Goal: Information Seeking & Learning: Check status

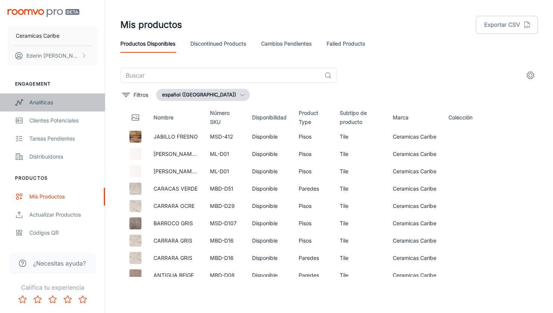
click at [47, 106] on div "Analíticas" at bounding box center [63, 102] width 68 height 8
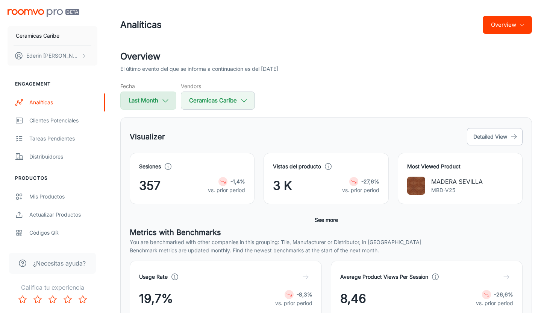
click at [163, 98] on icon "button" at bounding box center [165, 100] width 8 height 8
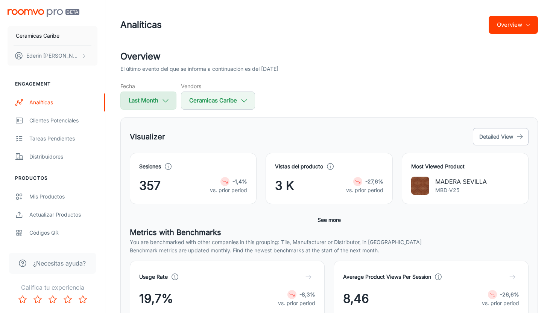
select select "8"
select select "2025"
select select "8"
select select "2025"
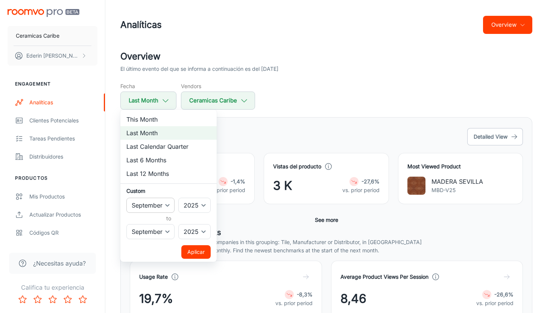
click at [167, 205] on select "January February March April May June July August September October November De…" at bounding box center [150, 204] width 48 height 15
select select "7"
click at [126, 197] on select "January February March April May June July August September October November De…" at bounding box center [150, 204] width 48 height 15
click at [202, 202] on select "2022 2023 2024 2025" at bounding box center [194, 204] width 32 height 15
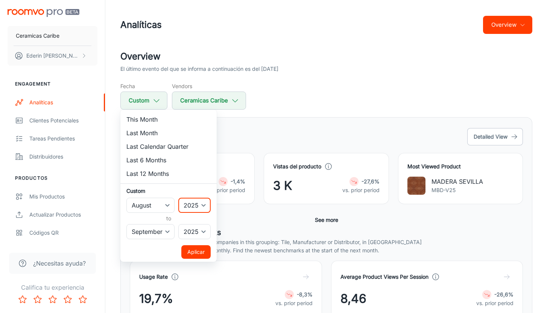
click at [198, 253] on button "Aplicar" at bounding box center [195, 252] width 29 height 14
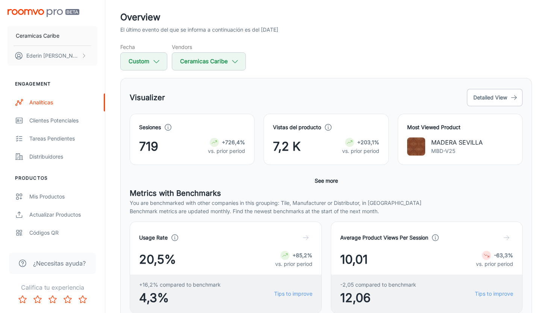
scroll to position [41, 0]
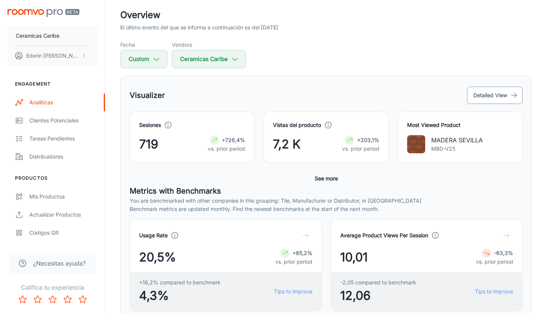
click at [508, 95] on button "Detailed View" at bounding box center [495, 94] width 56 height 17
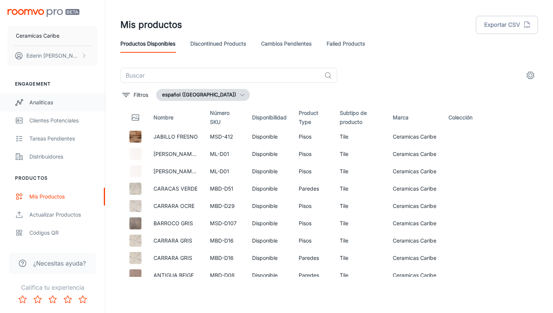
click at [47, 104] on div "Analíticas" at bounding box center [63, 102] width 68 height 8
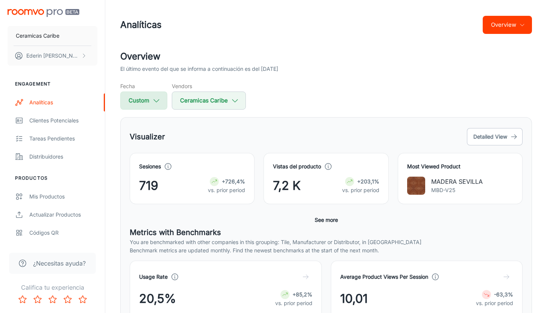
click at [153, 95] on button "Custom" at bounding box center [143, 100] width 47 height 18
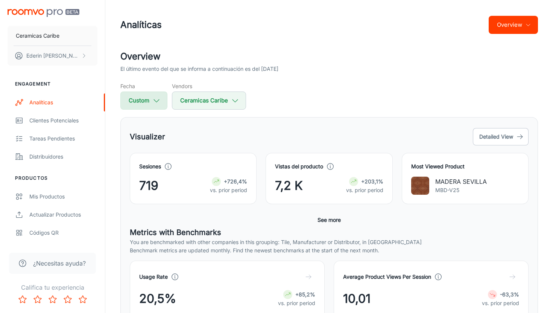
select select "7"
select select "2025"
select select "8"
select select "2025"
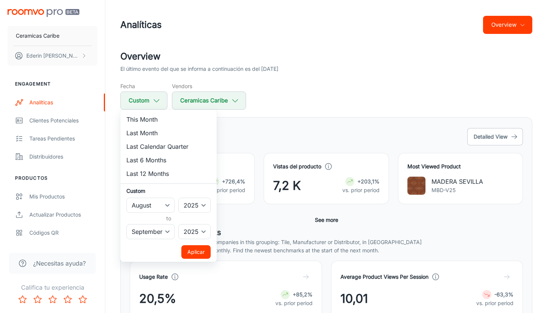
click at [193, 250] on button "Aplicar" at bounding box center [195, 252] width 29 height 14
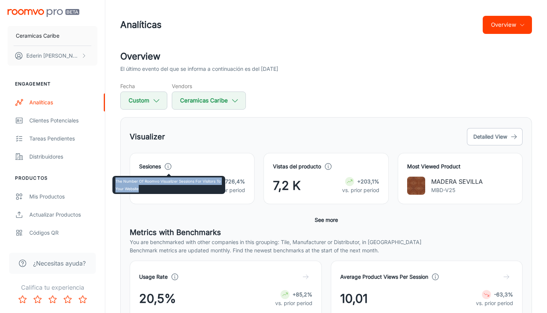
drag, startPoint x: 153, startPoint y: 186, endPoint x: 113, endPoint y: 180, distance: 39.9
click at [113, 180] on div "The number of Roomvo visualizer sessions for visitors to your website" at bounding box center [168, 185] width 113 height 18
copy p "The number of Roomvo visualizer sessions for visitors to your website"
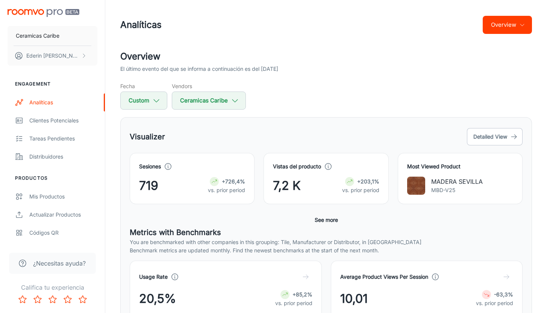
drag, startPoint x: 311, startPoint y: 190, endPoint x: 274, endPoint y: 184, distance: 37.2
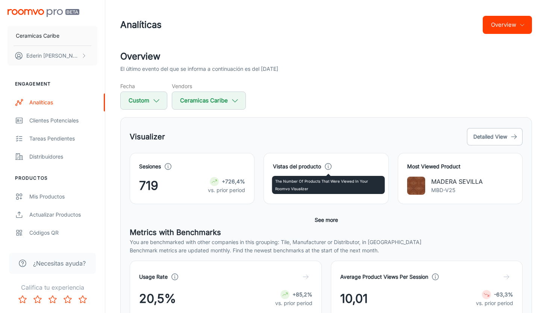
click at [329, 167] on icon at bounding box center [328, 166] width 8 height 8
drag, startPoint x: 308, startPoint y: 188, endPoint x: 274, endPoint y: 182, distance: 34.4
click at [274, 182] on div "The number of products that were viewed in your Roomvo visualizer" at bounding box center [328, 185] width 113 height 18
copy p "The number of products that were viewed in your Roomvo visualizer"
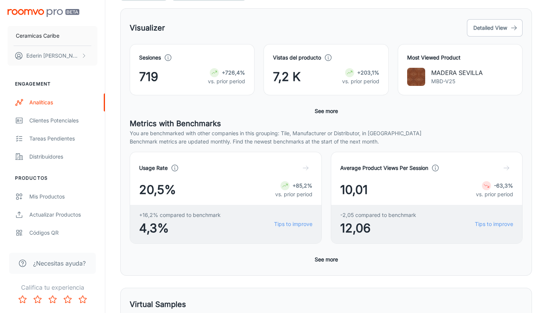
scroll to position [107, 0]
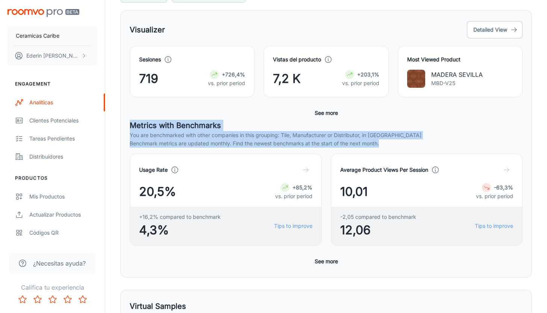
drag, startPoint x: 129, startPoint y: 123, endPoint x: 382, endPoint y: 143, distance: 253.9
click at [382, 143] on div "Metrics with Benchmarks You are benchmarked with other companies in this groupi…" at bounding box center [326, 194] width 393 height 148
copy div "Metrics with Benchmarks You are benchmarked with other companies in this groupi…"
click at [327, 255] on button "See more" at bounding box center [326, 261] width 29 height 14
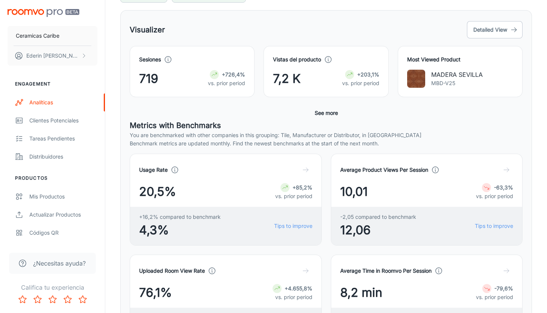
click at [327, 255] on div "Average Time in Roomvo Per Session 8,2 min -79,6% vs. prior period -0,9 min com…" at bounding box center [422, 295] width 201 height 101
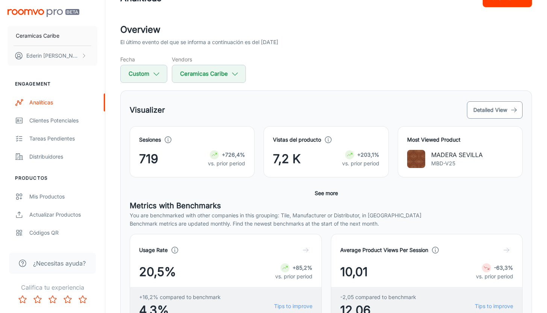
scroll to position [20, 0]
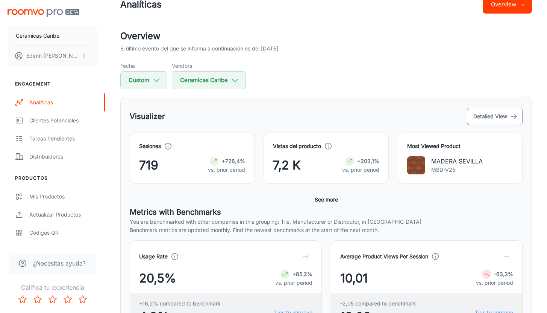
click at [508, 114] on button "Detailed View" at bounding box center [495, 116] width 56 height 17
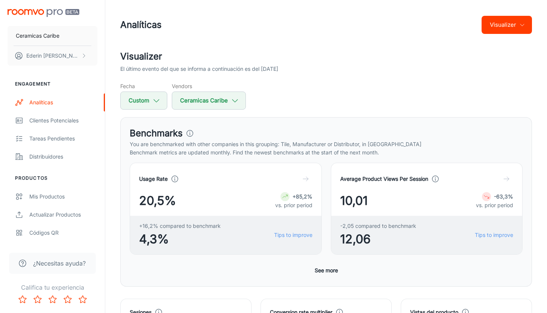
scroll to position [34, 0]
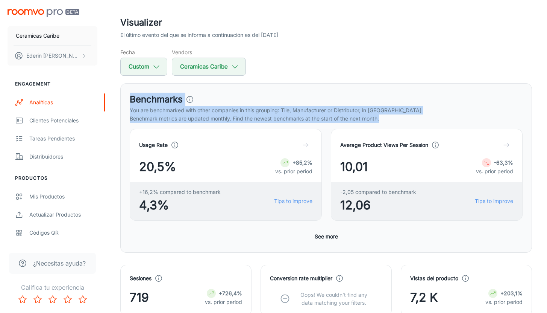
drag, startPoint x: 127, startPoint y: 101, endPoint x: 388, endPoint y: 115, distance: 261.4
click at [388, 115] on div "Benchmarks You are benchmarked with other companies in this grouping: Tile, Man…" at bounding box center [326, 167] width 412 height 169
copy div "Benchmarks You are benchmarked with other companies in this grouping: Tile, Man…"
click at [150, 66] on button "Custom" at bounding box center [143, 67] width 47 height 18
select select "7"
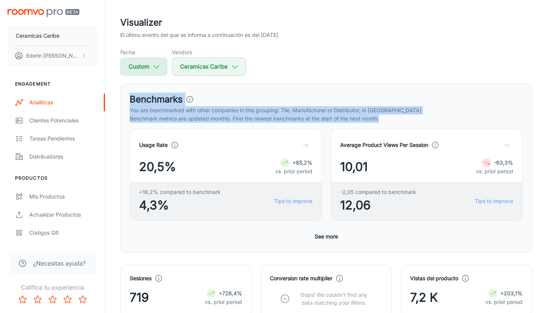
select select "2025"
select select "8"
select select "2025"
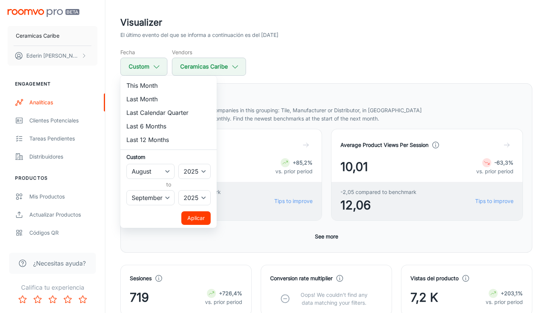
click at [256, 96] on div at bounding box center [276, 156] width 553 height 313
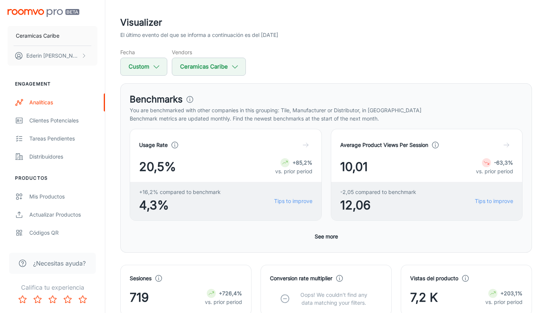
click at [328, 237] on button "See more" at bounding box center [326, 236] width 29 height 14
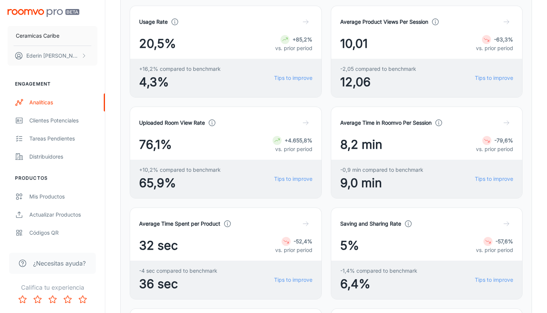
scroll to position [156, 0]
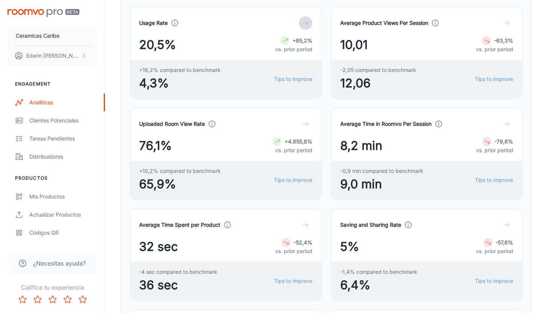
click at [307, 22] on icon "button" at bounding box center [306, 23] width 8 height 8
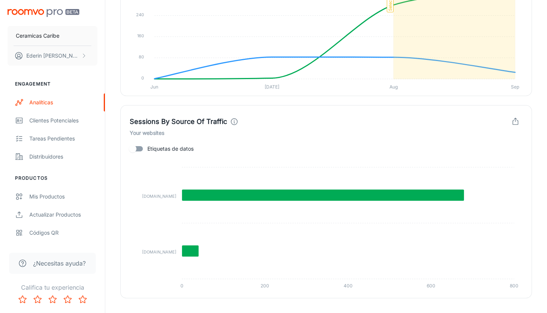
scroll to position [1083, 0]
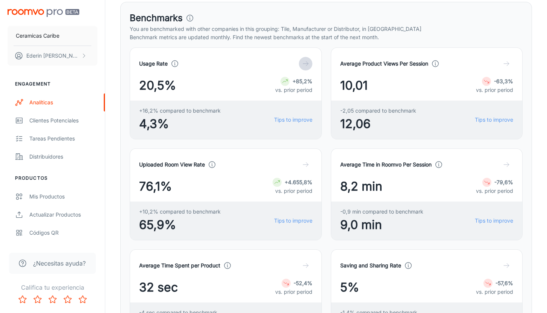
scroll to position [117, 0]
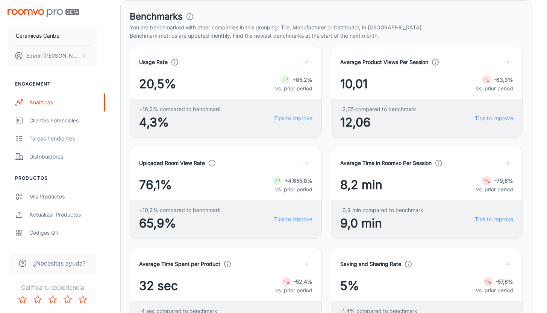
drag, startPoint x: 165, startPoint y: 84, endPoint x: 128, endPoint y: 76, distance: 38.2
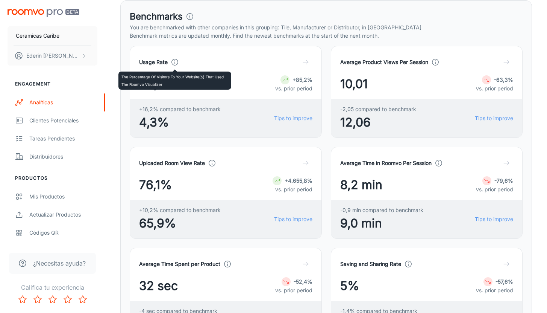
click at [174, 63] on icon at bounding box center [175, 62] width 8 height 8
click at [175, 60] on icon at bounding box center [175, 62] width 8 height 8
drag, startPoint x: 161, startPoint y: 85, endPoint x: 122, endPoint y: 77, distance: 40.3
click at [122, 77] on p "The percentage of visitors to your website(s) that used the Roomvo visualizer" at bounding box center [174, 80] width 107 height 15
copy p "The percentage of visitors to your website(s) that used the Roomvo visualize"
